Goal: Information Seeking & Learning: Learn about a topic

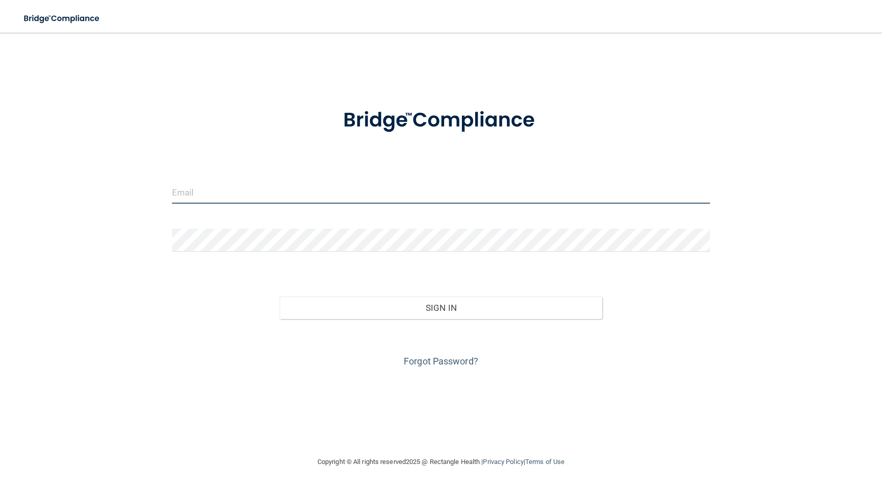
click at [232, 200] on input "email" at bounding box center [441, 192] width 539 height 23
type input "[EMAIL_ADDRESS][DOMAIN_NAME]"
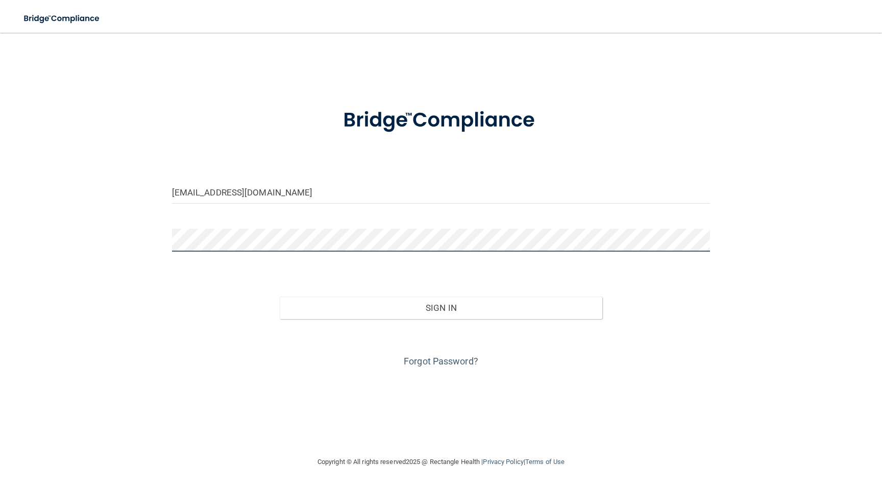
click at [280, 297] on button "Sign In" at bounding box center [441, 308] width 323 height 22
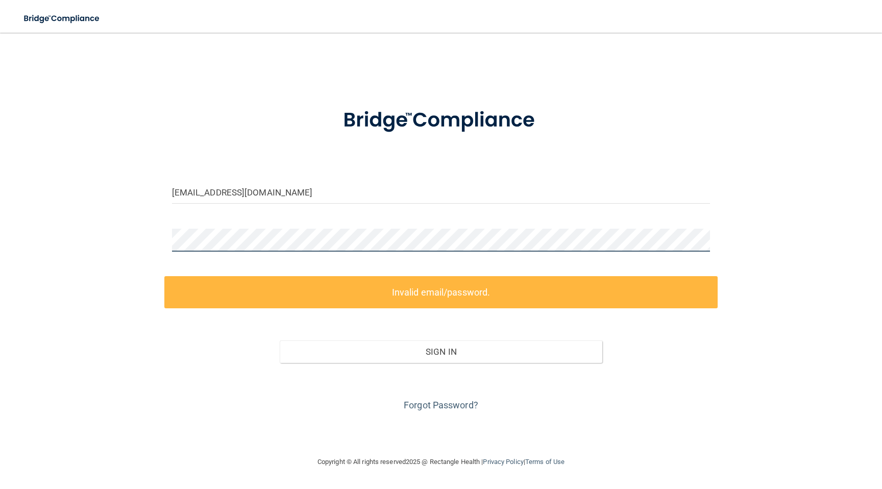
click at [131, 244] on div "tamana_mukhtar@yahoo.com Invalid email/password. You don't have permission to a…" at bounding box center [440, 244] width 841 height 403
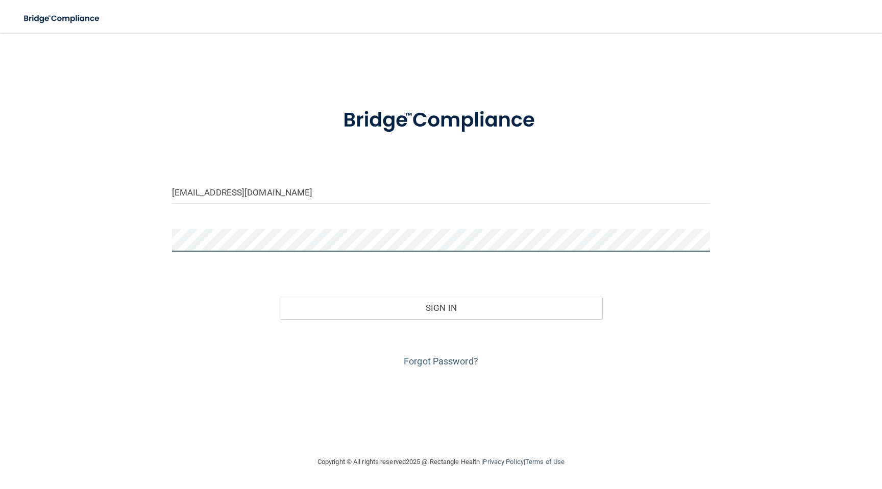
click at [280, 297] on button "Sign In" at bounding box center [441, 308] width 323 height 22
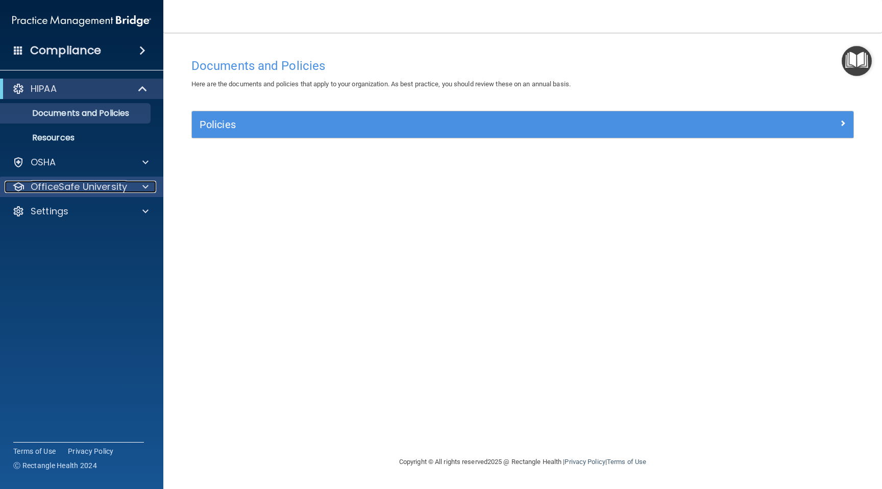
click at [128, 185] on div "OfficeSafe University" at bounding box center [68, 187] width 127 height 12
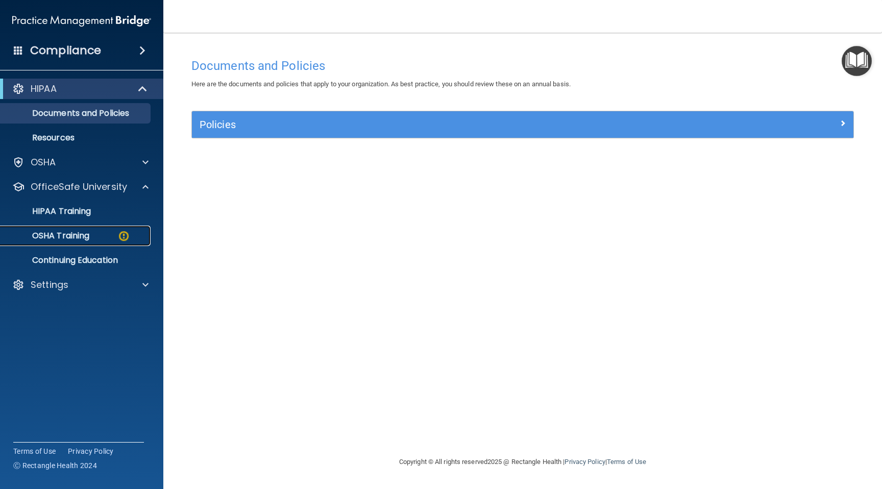
click at [123, 233] on img at bounding box center [123, 236] width 13 height 13
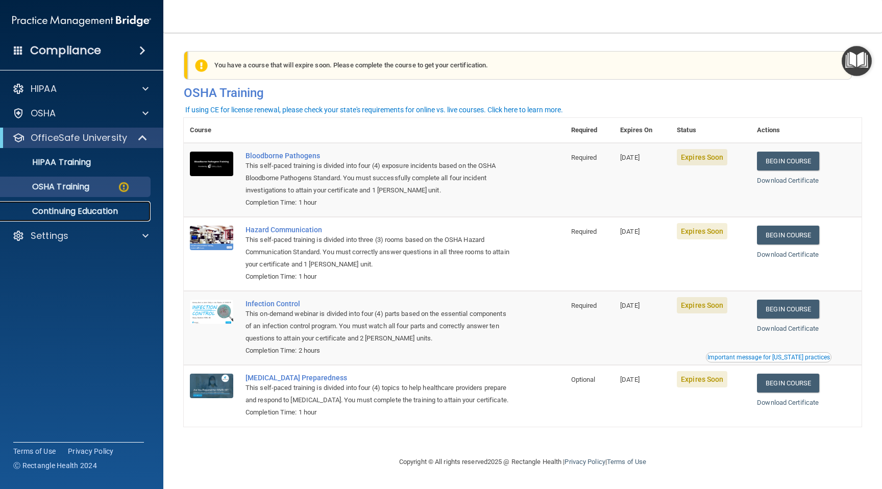
click at [94, 213] on p "Continuing Education" at bounding box center [76, 211] width 139 height 10
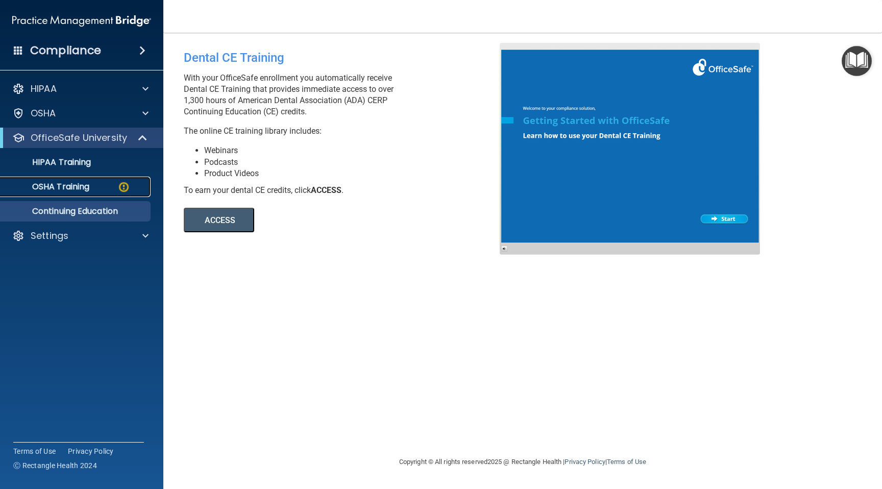
click at [97, 187] on div "OSHA Training" at bounding box center [76, 187] width 139 height 10
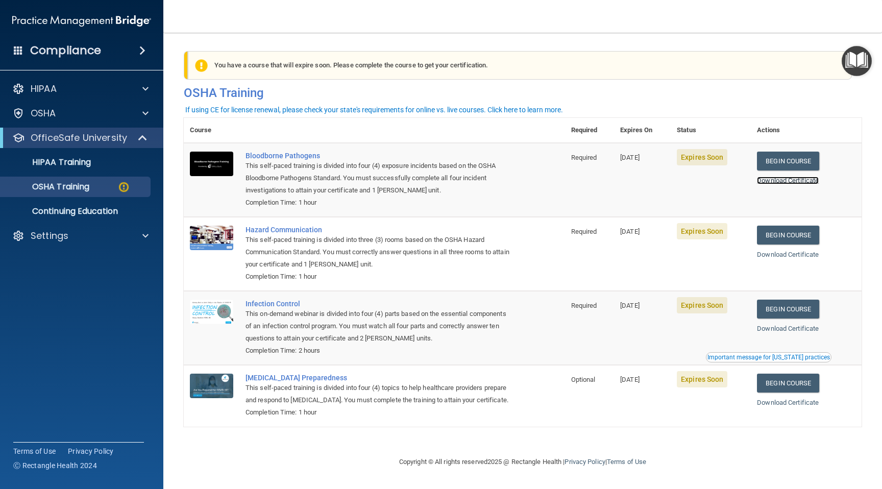
click at [796, 182] on link "Download Certificate" at bounding box center [788, 181] width 62 height 8
click at [790, 161] on link "Begin Course" at bounding box center [788, 161] width 62 height 19
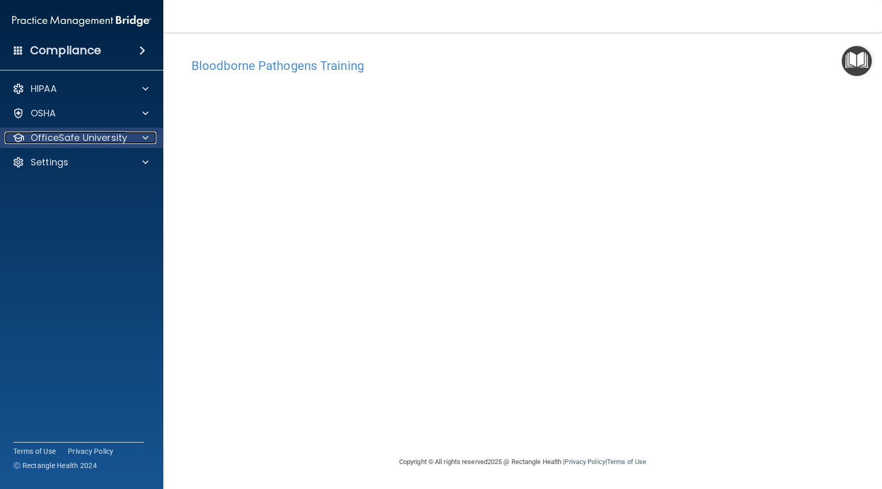
click at [129, 140] on div "OfficeSafe University" at bounding box center [68, 138] width 127 height 12
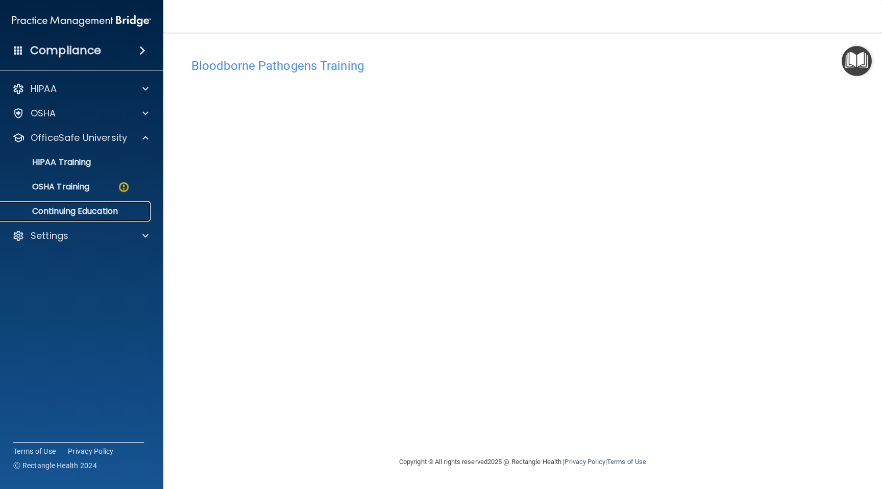
click at [97, 213] on p "Continuing Education" at bounding box center [76, 211] width 139 height 10
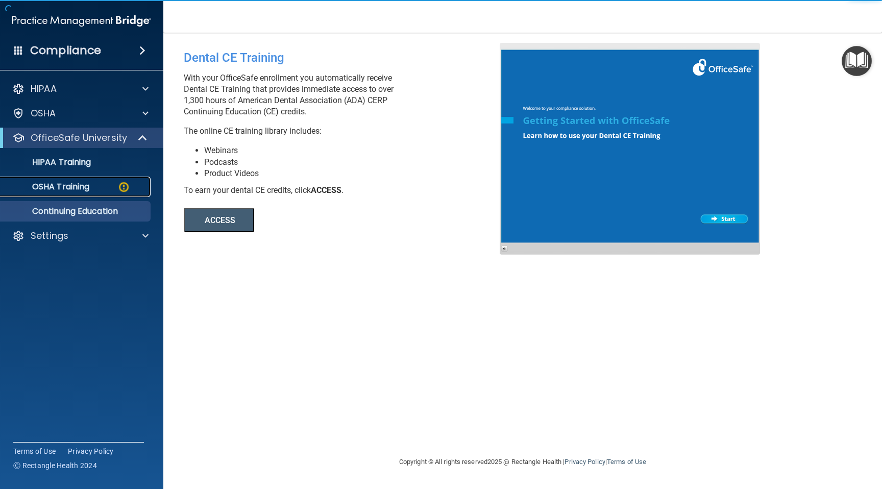
click at [96, 188] on div "OSHA Training" at bounding box center [76, 187] width 139 height 10
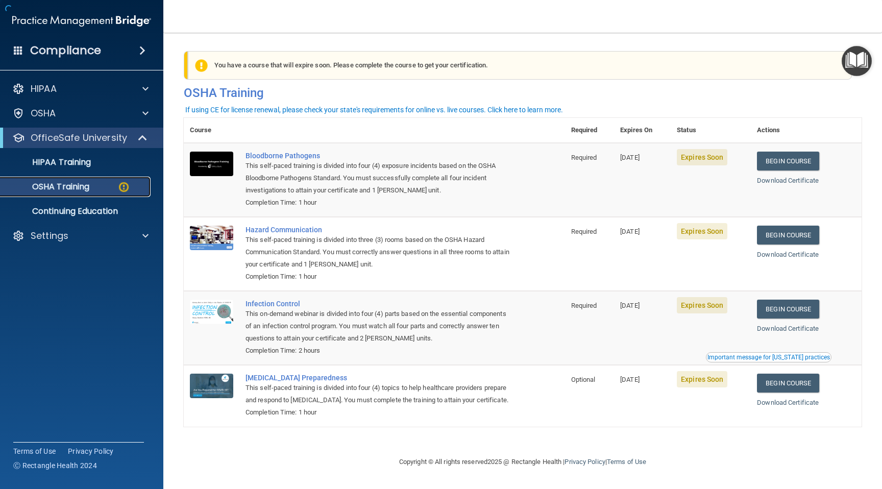
click at [96, 188] on div "OSHA Training" at bounding box center [76, 187] width 139 height 10
click at [781, 159] on link "Begin Course" at bounding box center [788, 161] width 62 height 19
click at [208, 168] on img at bounding box center [211, 164] width 43 height 25
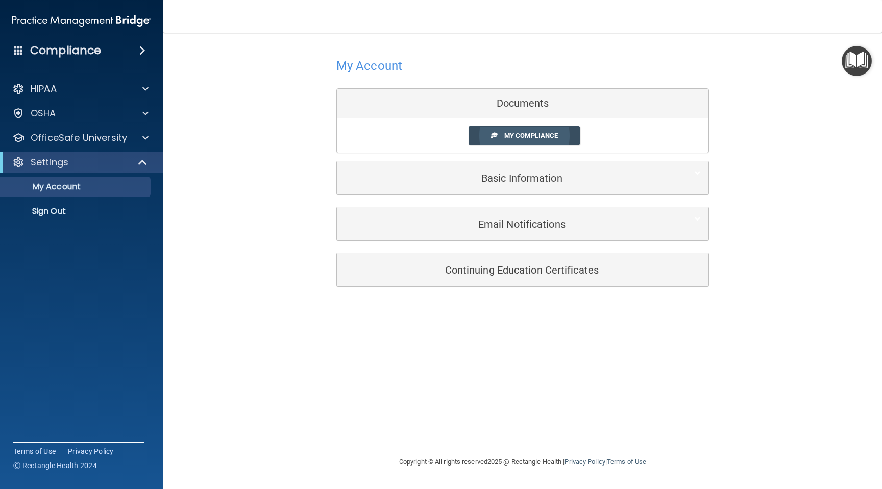
click at [518, 134] on span "My Compliance" at bounding box center [531, 136] width 54 height 8
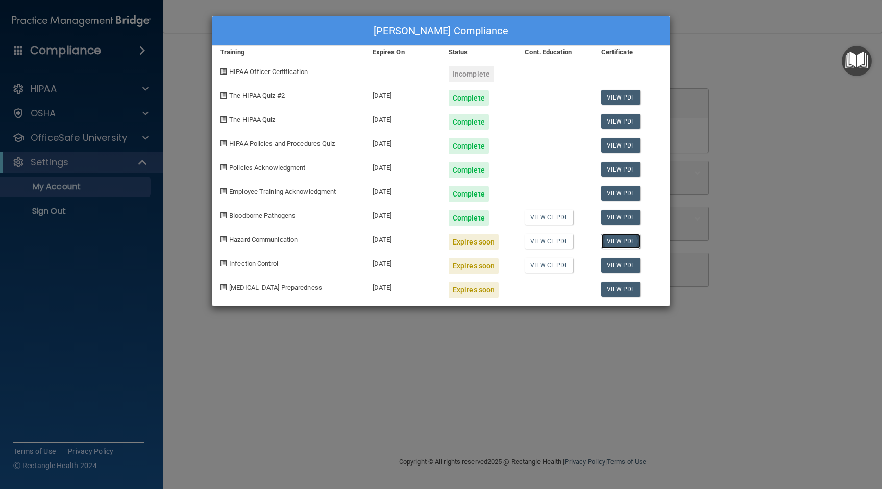
click at [618, 241] on link "View PDF" at bounding box center [620, 241] width 39 height 15
click at [618, 238] on link "View PDF" at bounding box center [620, 241] width 39 height 15
click at [534, 381] on div "Tamana Mukhtar's Compliance Training Expires On Status Cont. Education Certific…" at bounding box center [441, 244] width 882 height 489
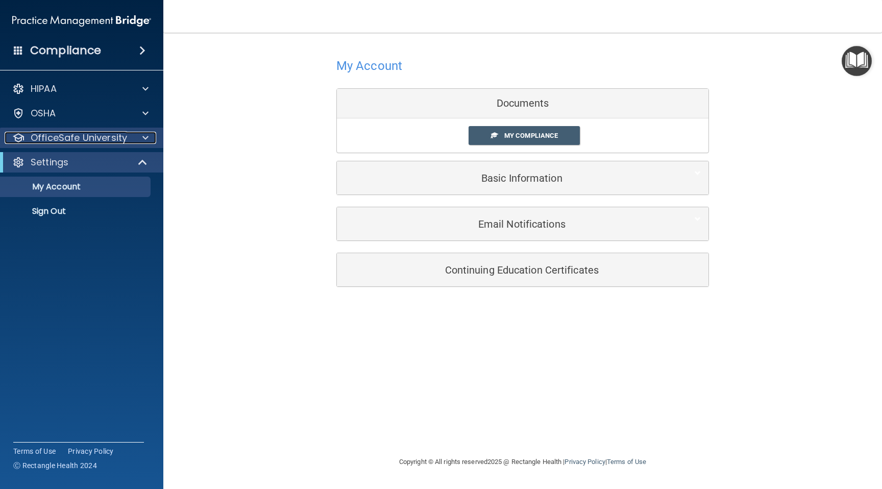
click at [130, 138] on div "OfficeSafe University" at bounding box center [68, 138] width 127 height 12
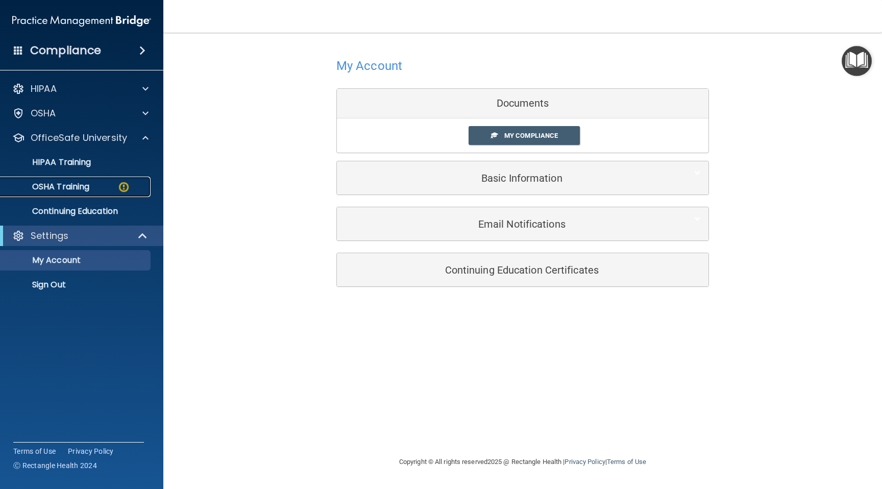
click at [103, 184] on div "OSHA Training" at bounding box center [76, 187] width 139 height 10
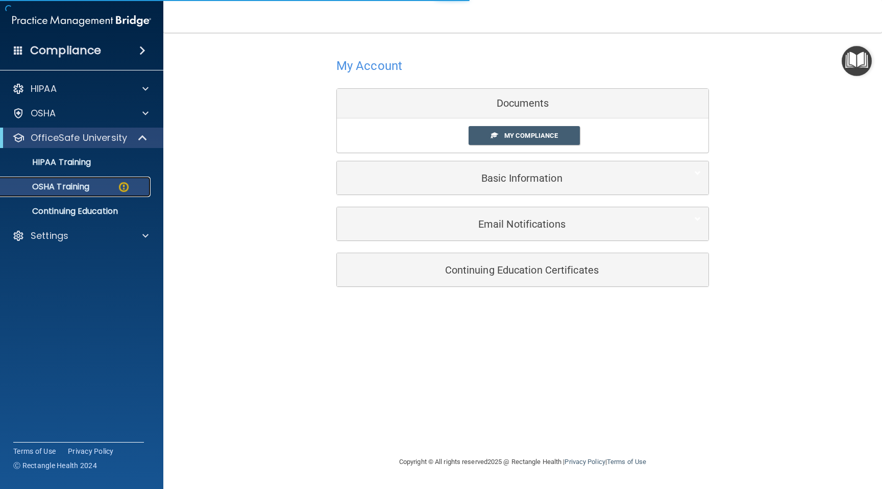
click at [103, 184] on div "OSHA Training" at bounding box center [76, 187] width 139 height 10
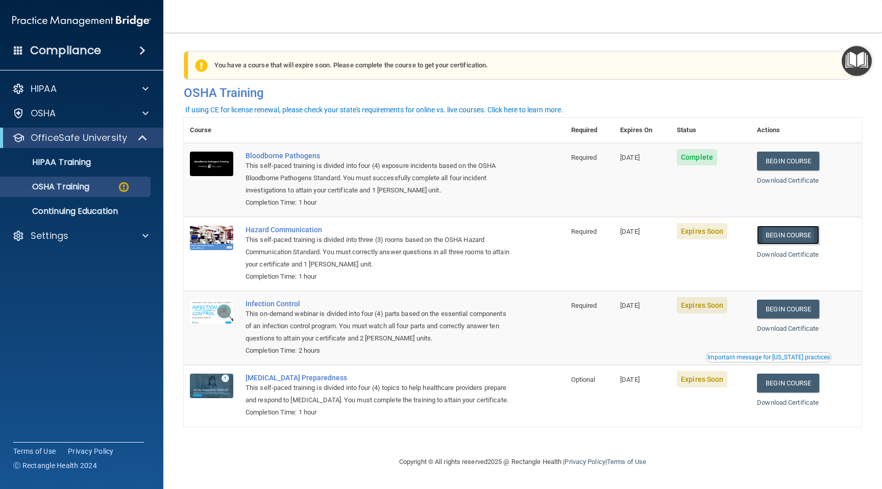
click at [792, 234] on link "Begin Course" at bounding box center [788, 235] width 62 height 19
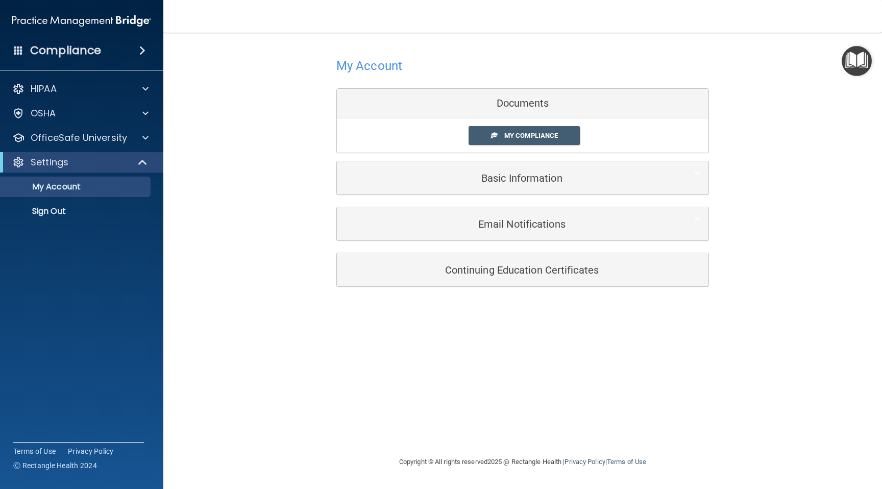
click at [487, 99] on div "Documents" at bounding box center [523, 104] width 372 height 30
click at [131, 140] on div at bounding box center [144, 138] width 26 height 12
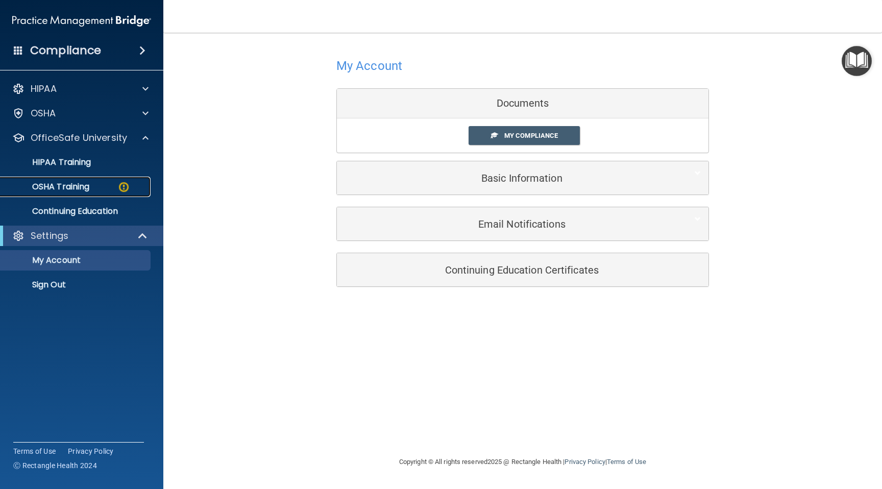
click at [113, 184] on div "OSHA Training" at bounding box center [76, 187] width 139 height 10
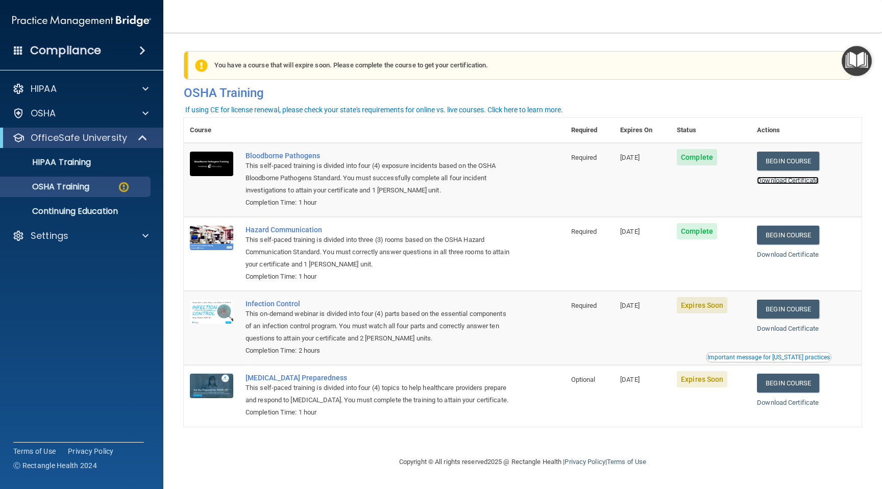
click at [794, 178] on link "Download Certificate" at bounding box center [788, 181] width 62 height 8
click at [782, 254] on link "Download Certificate" at bounding box center [788, 255] width 62 height 8
click at [795, 312] on link "Begin Course" at bounding box center [788, 309] width 62 height 19
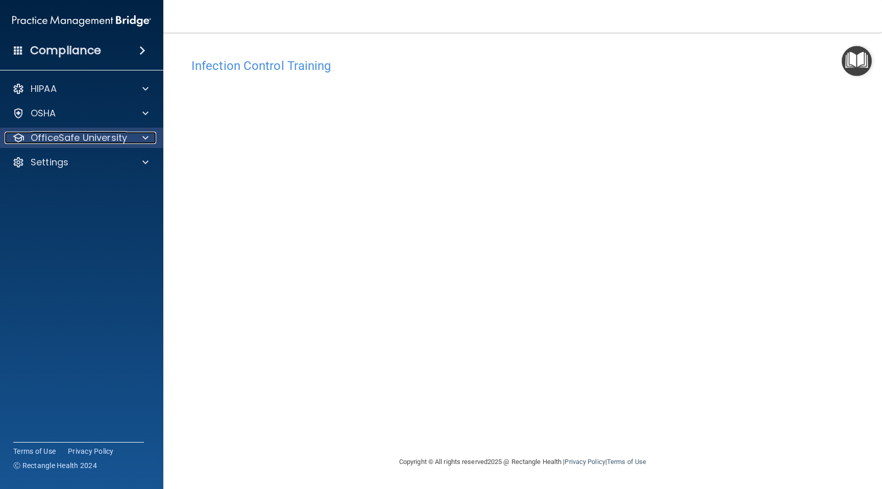
click at [120, 138] on p "OfficeSafe University" at bounding box center [79, 138] width 96 height 12
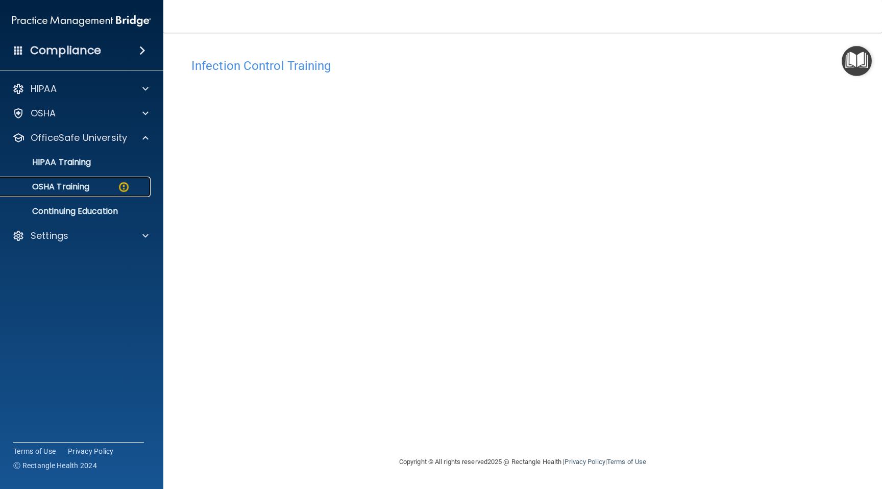
click at [92, 190] on div "OSHA Training" at bounding box center [76, 187] width 139 height 10
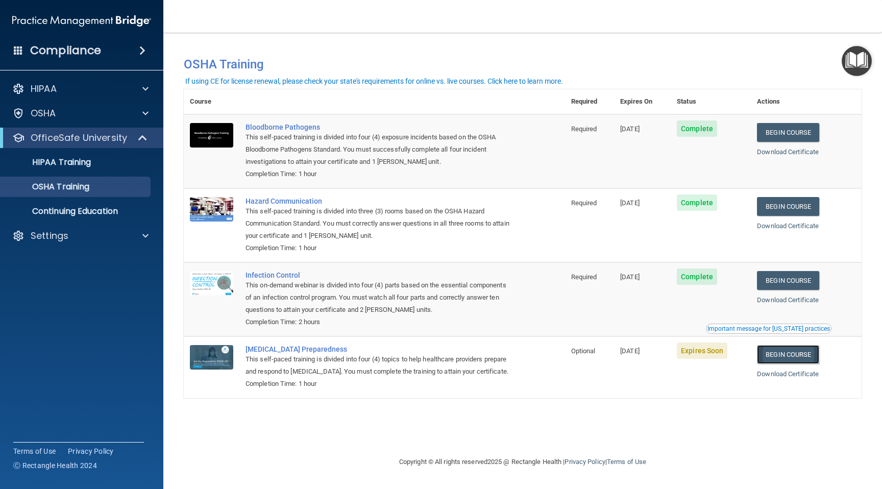
click at [790, 354] on link "Begin Course" at bounding box center [788, 354] width 62 height 19
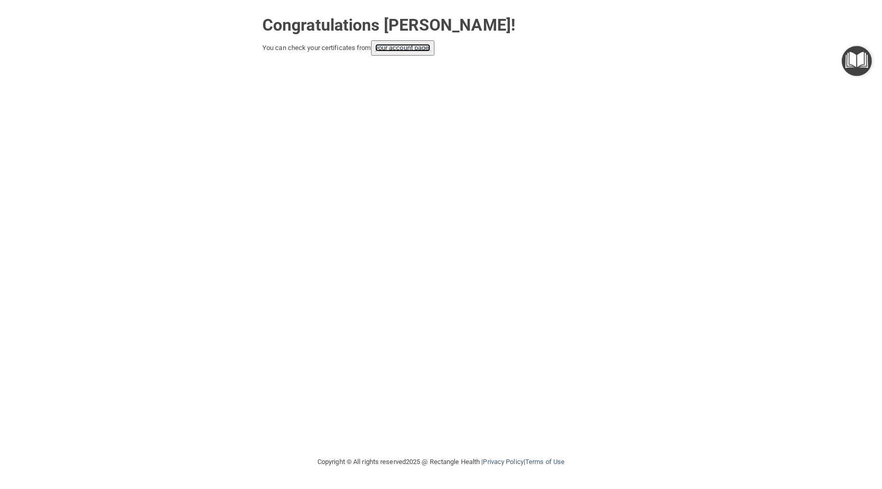
click at [412, 48] on link "your account page!" at bounding box center [403, 48] width 56 height 8
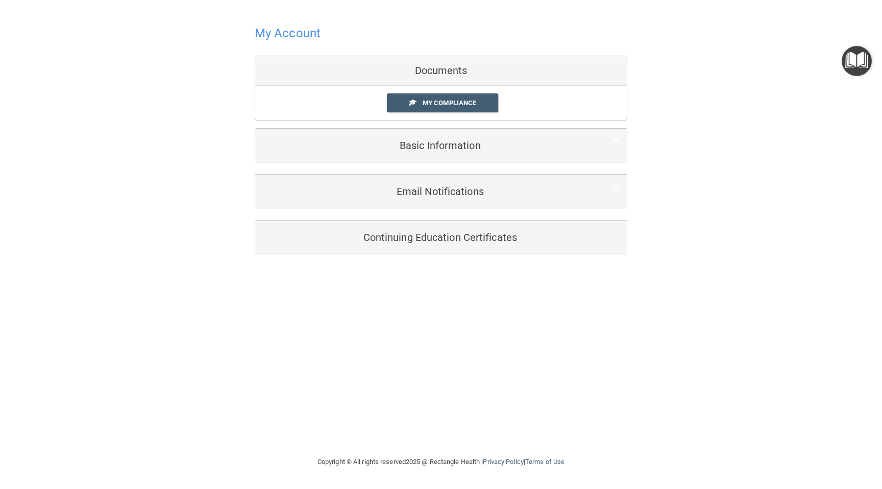
click at [465, 68] on div "Documents" at bounding box center [441, 71] width 372 height 30
click at [452, 69] on div "Documents" at bounding box center [441, 71] width 372 height 30
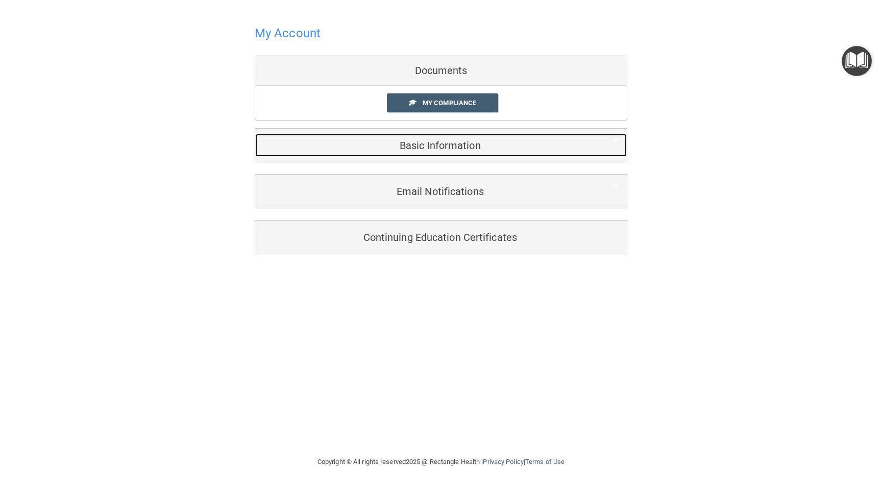
click at [447, 149] on h5 "Basic Information" at bounding box center [425, 145] width 325 height 11
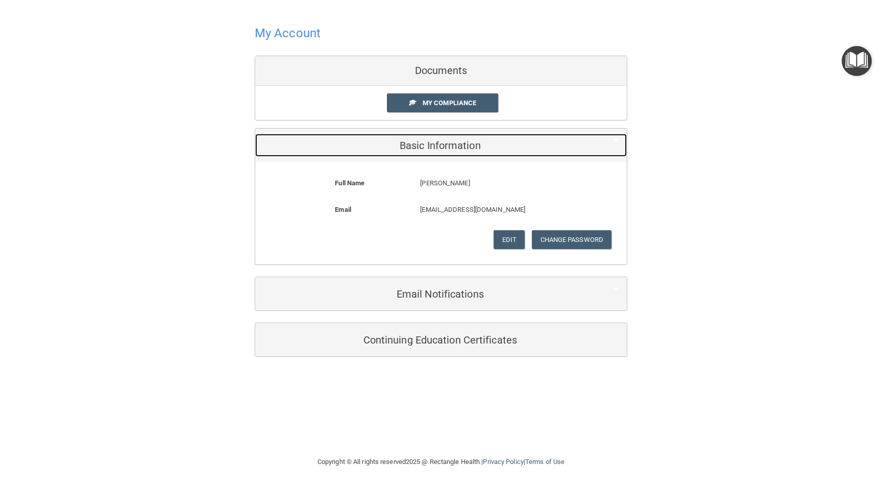
click at [447, 149] on h5 "Basic Information" at bounding box center [425, 145] width 325 height 11
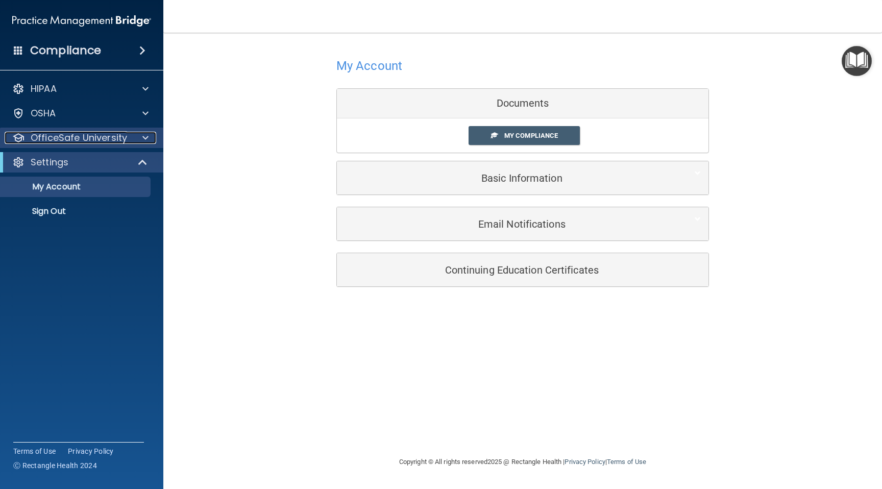
click at [125, 141] on p "OfficeSafe University" at bounding box center [79, 138] width 96 height 12
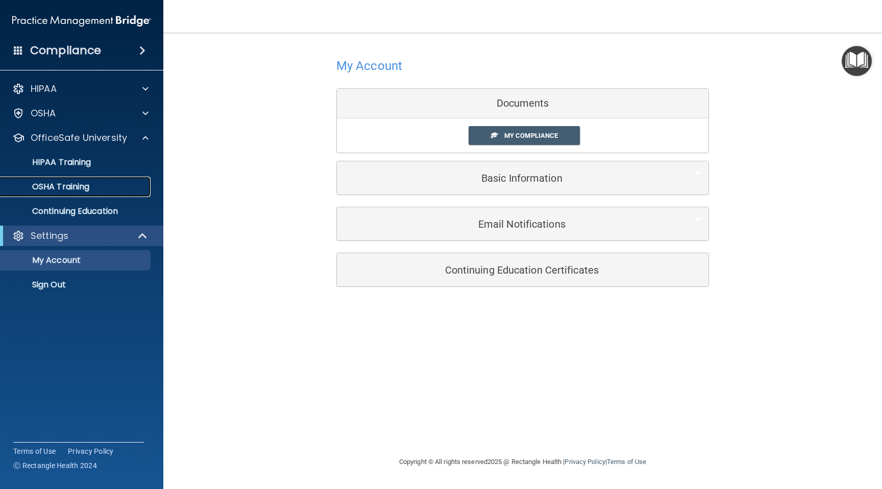
click at [87, 191] on p "OSHA Training" at bounding box center [48, 187] width 83 height 10
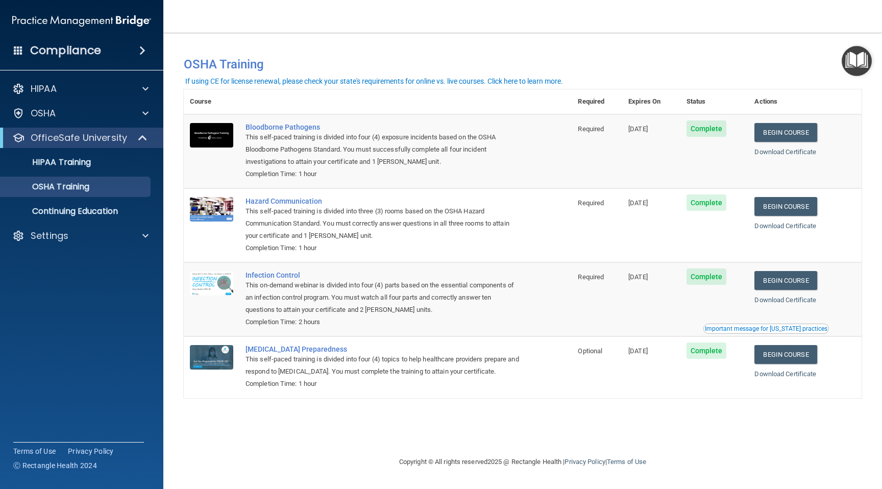
click at [772, 329] on div "Important message for [US_STATE] practices" at bounding box center [766, 329] width 123 height 6
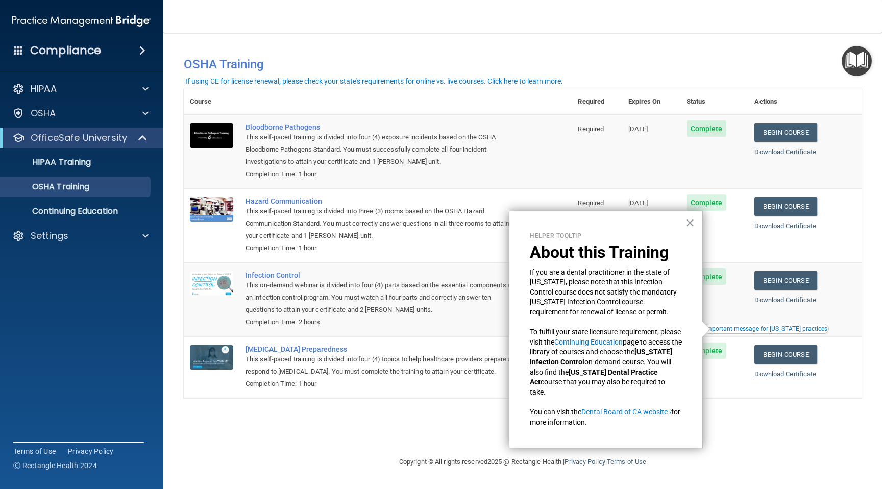
click at [743, 424] on div "You have a course that has expired or is incomplete. Please complete the course…" at bounding box center [523, 244] width 678 height 403
click at [738, 420] on div "You have a course that has expired or is incomplete. Please complete the course…" at bounding box center [523, 244] width 678 height 403
click at [689, 222] on button "×" at bounding box center [690, 222] width 10 height 16
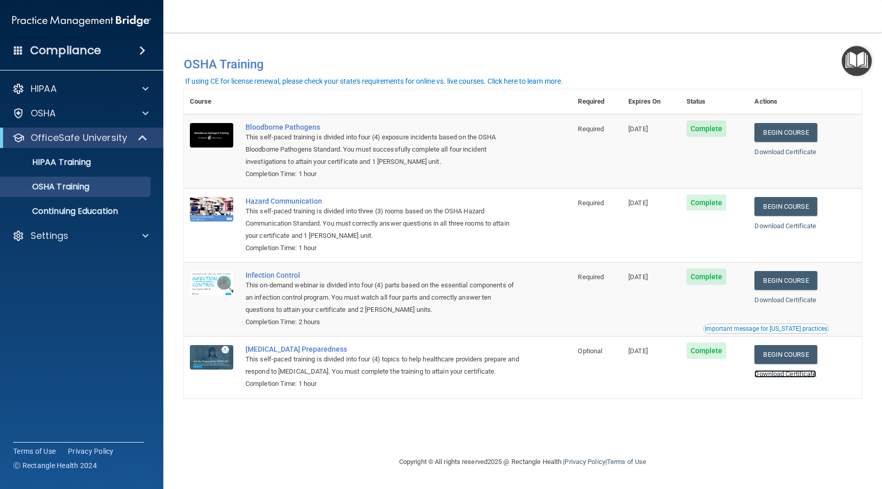
click at [781, 373] on link "Download Certificate" at bounding box center [785, 374] width 62 height 8
click at [108, 164] on div "HIPAA Training" at bounding box center [76, 162] width 139 height 10
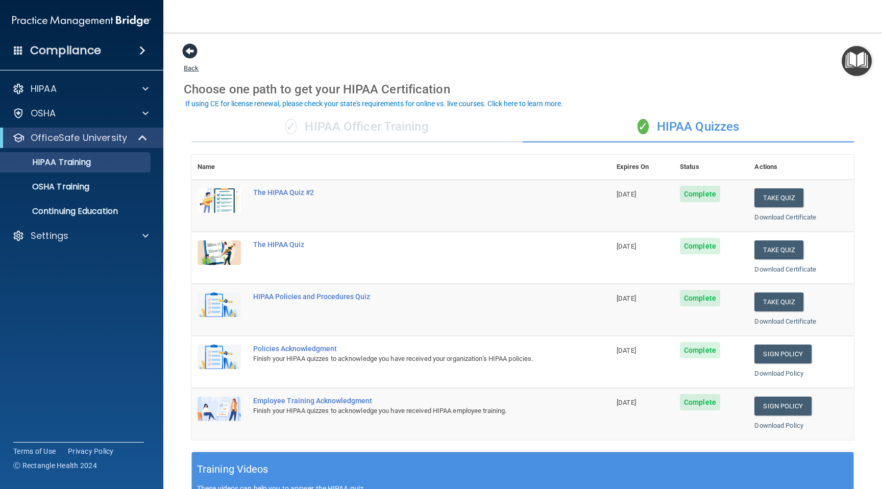
click at [189, 51] on span at bounding box center [189, 50] width 15 height 15
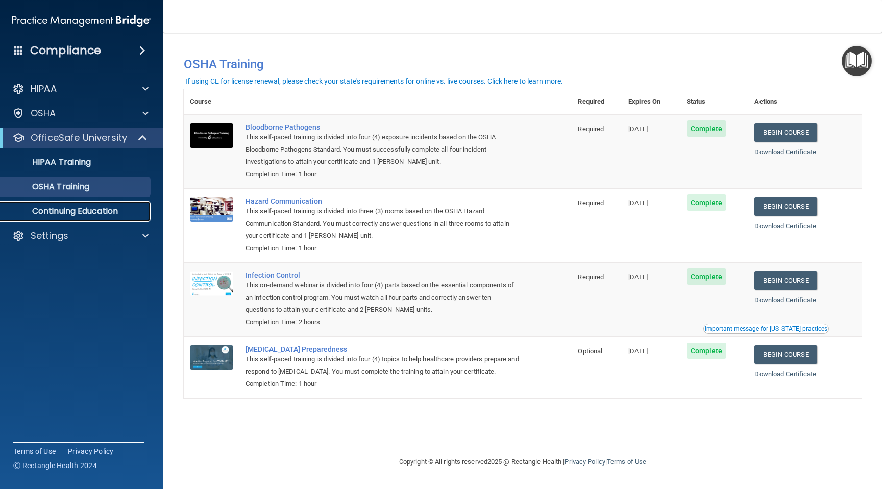
click at [105, 212] on p "Continuing Education" at bounding box center [76, 211] width 139 height 10
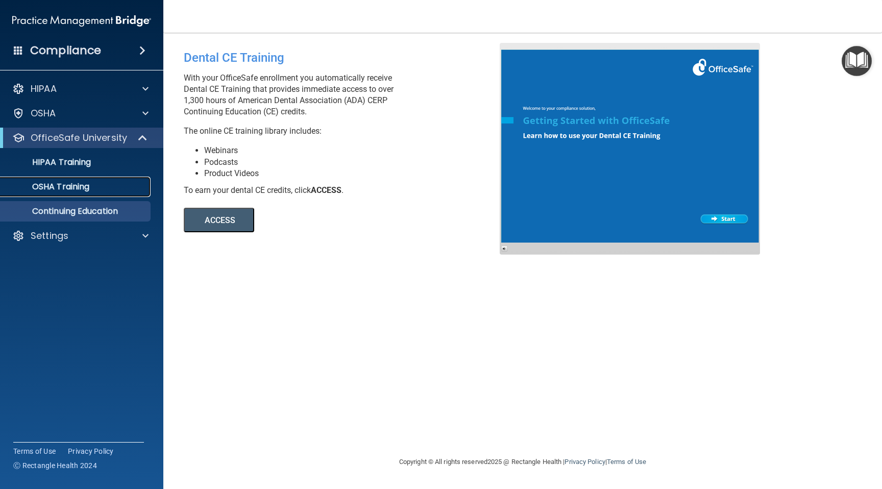
click at [89, 188] on p "OSHA Training" at bounding box center [48, 187] width 83 height 10
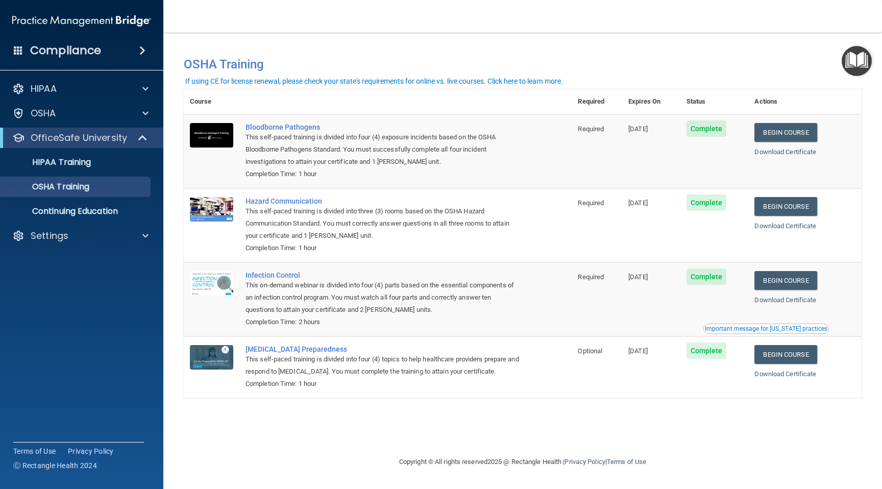
click at [855, 64] on img "Open Resource Center" at bounding box center [857, 61] width 30 height 30
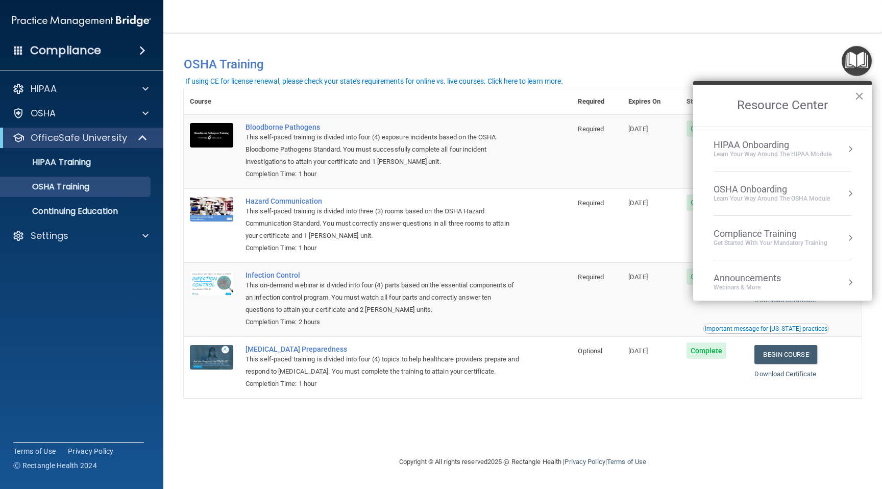
click at [858, 95] on button "×" at bounding box center [860, 96] width 10 height 16
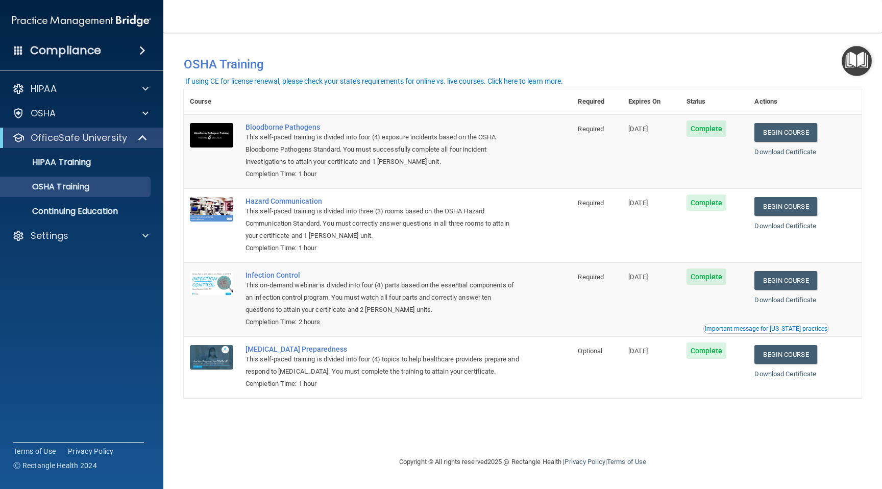
click at [94, 50] on h4 "Compliance" at bounding box center [65, 50] width 71 height 14
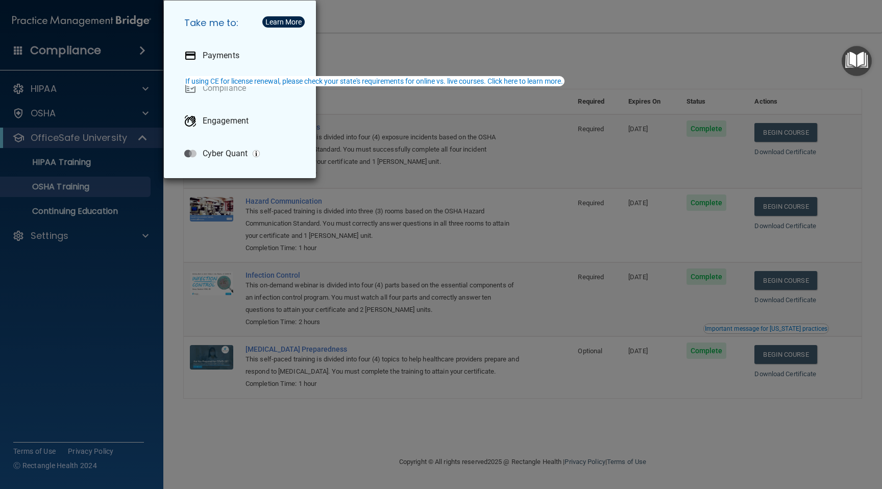
click at [105, 332] on div "Take me to: Payments Compliance Engagement Cyber Quant" at bounding box center [441, 244] width 882 height 489
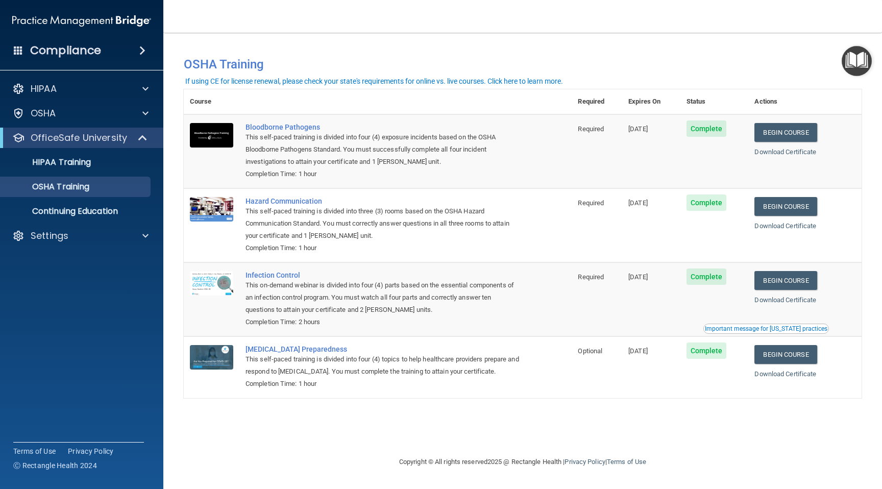
click at [143, 49] on span at bounding box center [142, 50] width 6 height 12
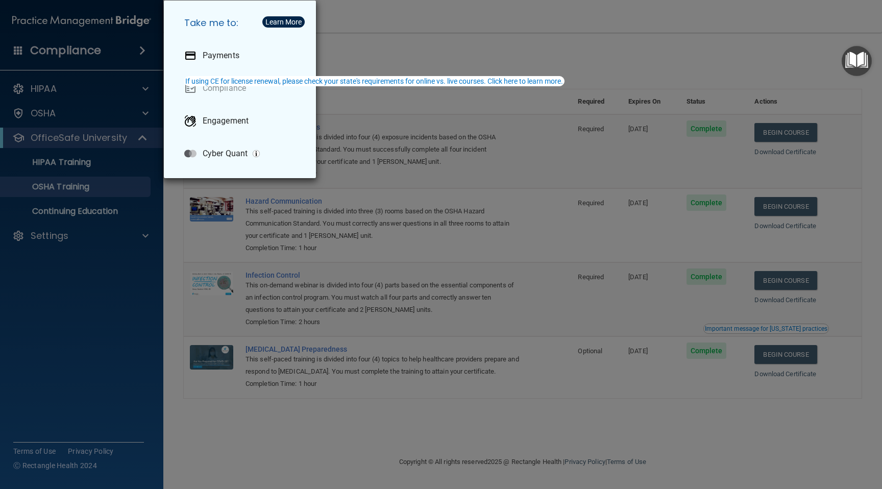
click at [104, 287] on div "Take me to: Payments Compliance Engagement Cyber Quant" at bounding box center [441, 244] width 882 height 489
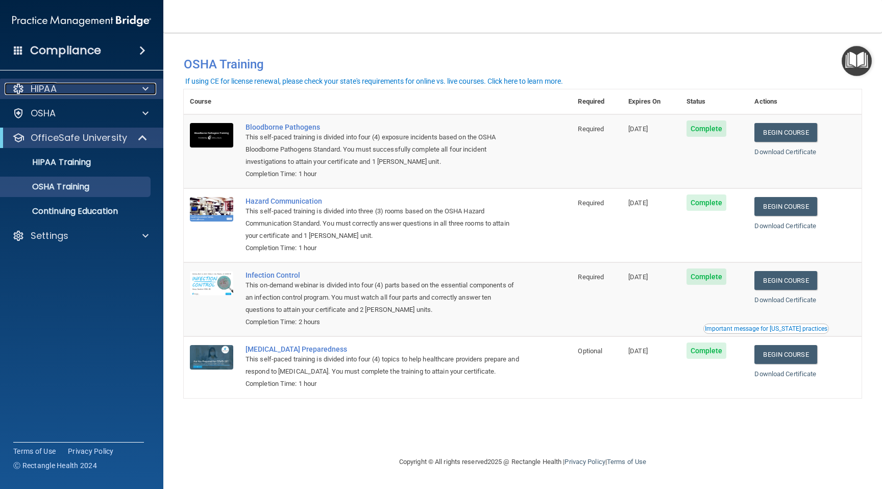
click at [53, 90] on p "HIPAA" at bounding box center [44, 89] width 26 height 12
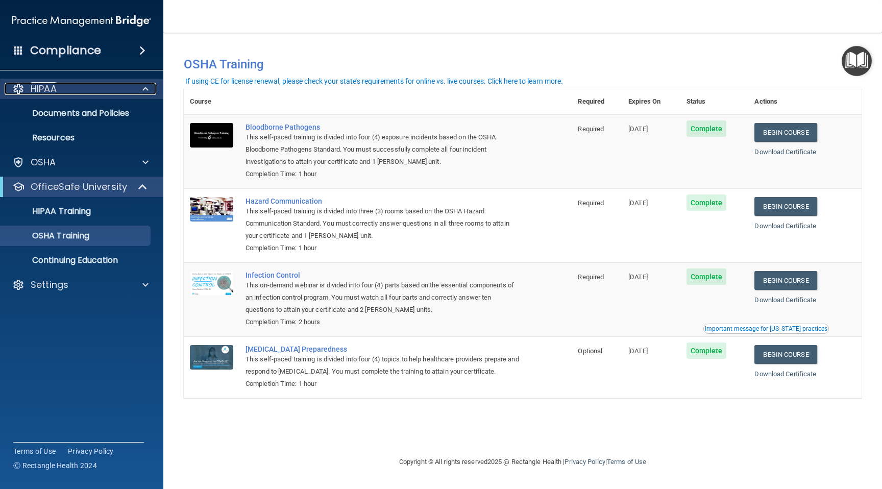
click at [48, 88] on p "HIPAA" at bounding box center [44, 89] width 26 height 12
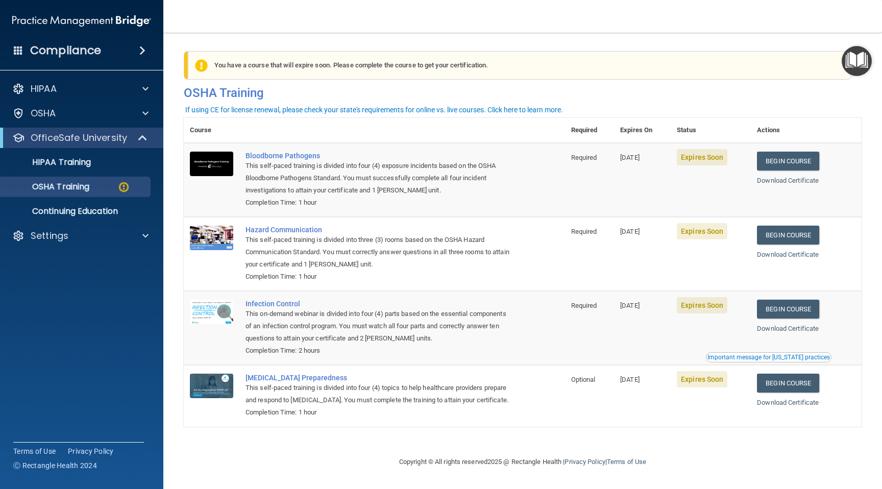
click at [345, 67] on div "You have a course that will expire soon. Please complete the course to get your…" at bounding box center [520, 65] width 664 height 29
